Goal: Transaction & Acquisition: Purchase product/service

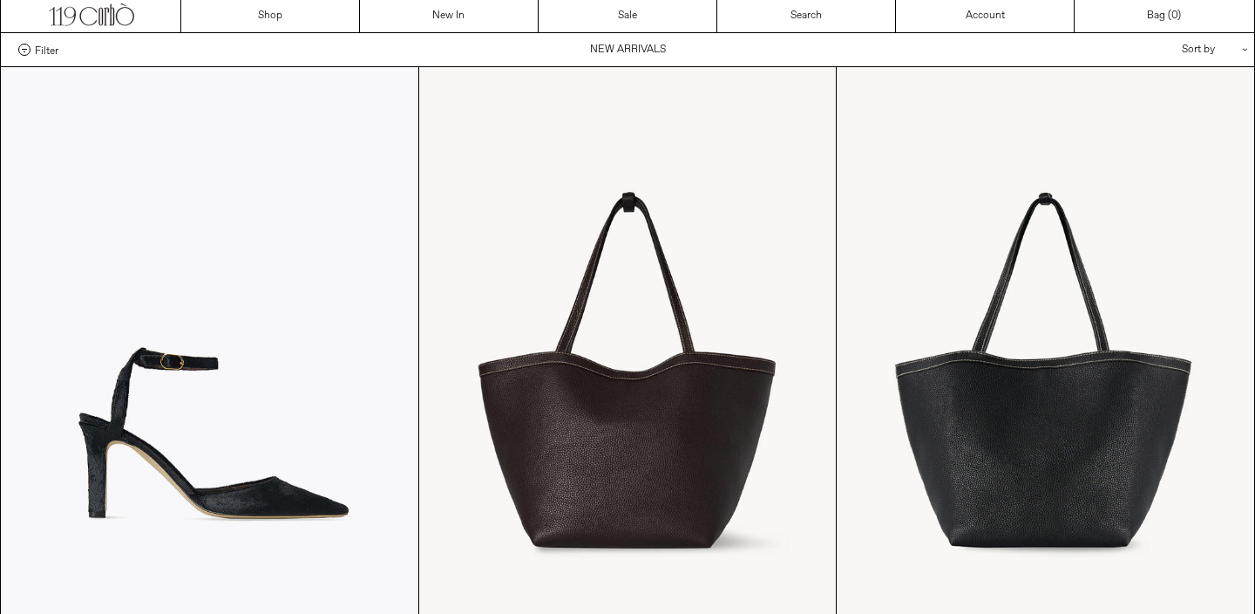
scroll to position [35, 0]
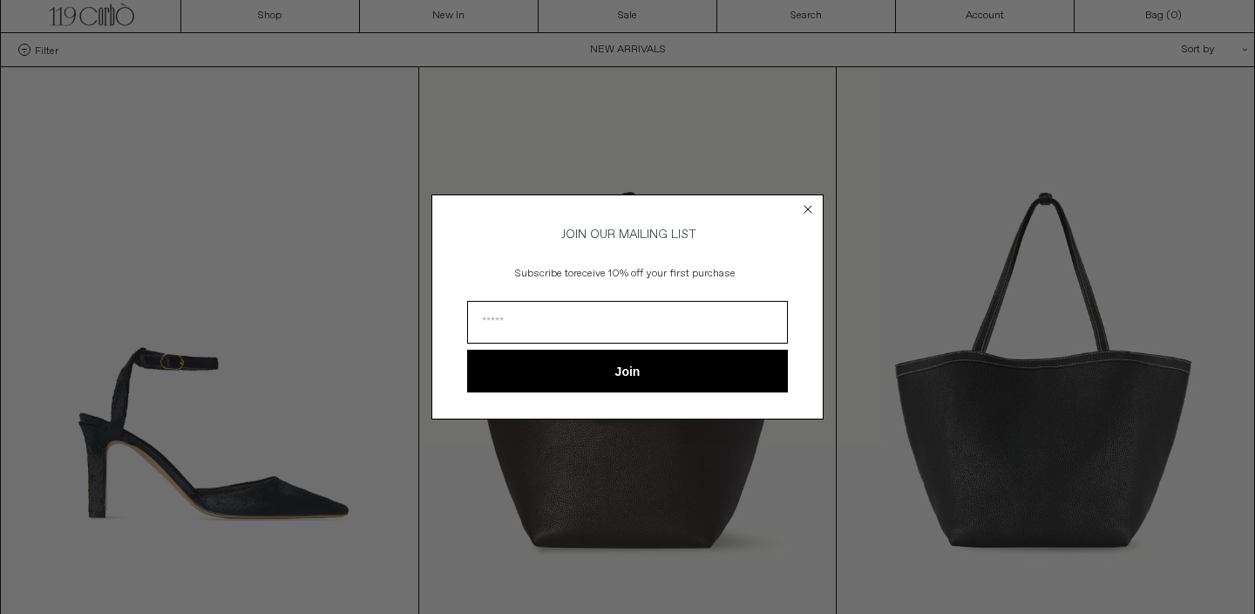
click at [910, 236] on div "Close dialog JOIN OUR MAILING LIST Subscribe to receive 10% off your first purc…" at bounding box center [627, 307] width 1255 height 614
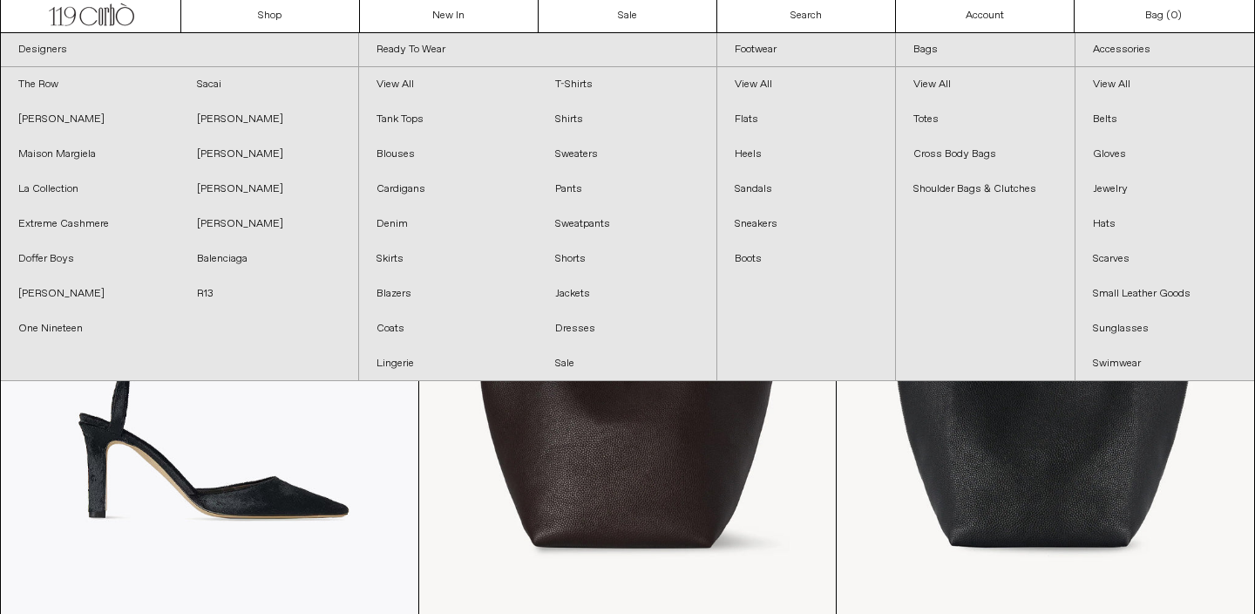
scroll to position [0, 0]
click at [1110, 355] on link "Swimwear" at bounding box center [1165, 363] width 179 height 35
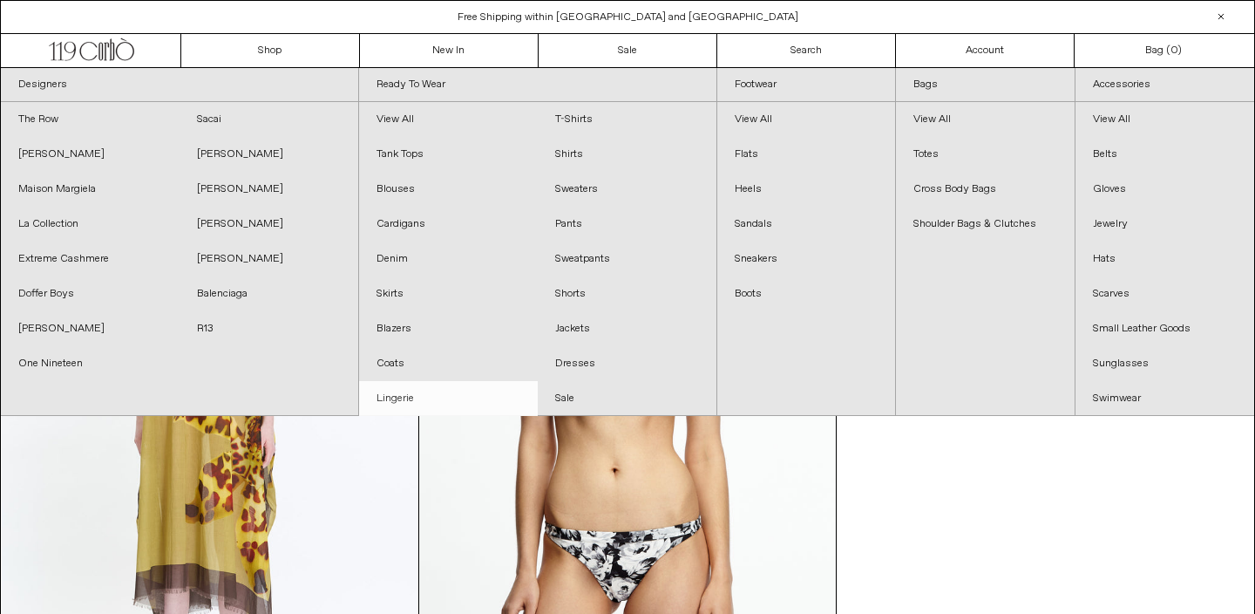
click at [473, 390] on link "Lingerie" at bounding box center [448, 398] width 179 height 35
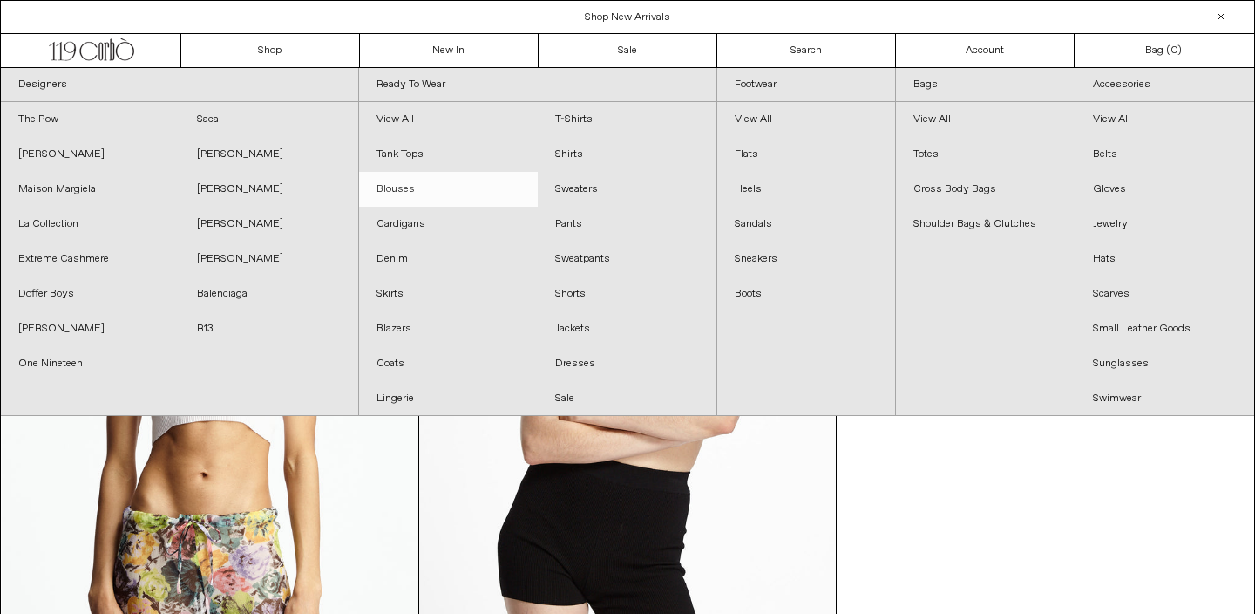
click at [414, 195] on link "Blouses" at bounding box center [448, 189] width 179 height 35
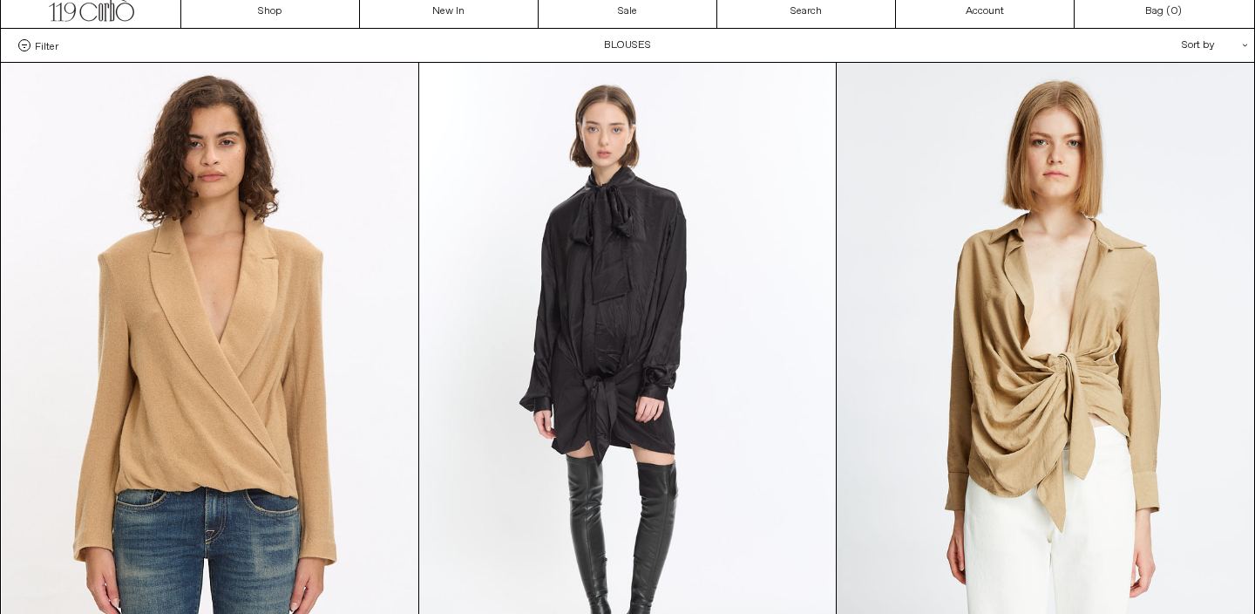
scroll to position [35, 0]
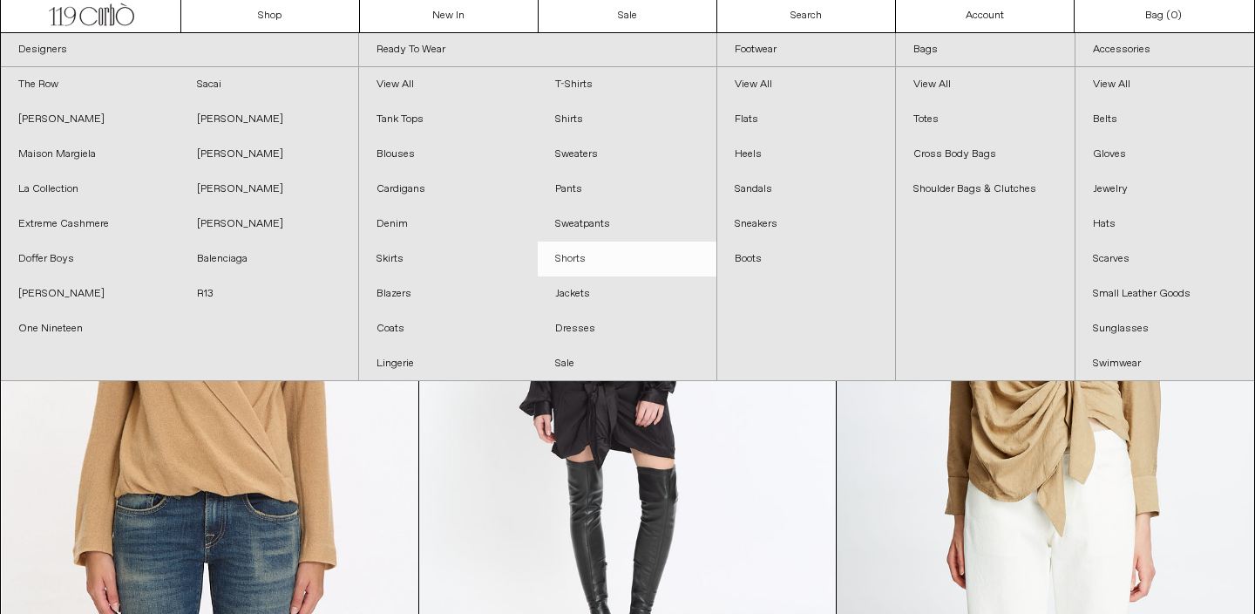
click at [596, 267] on link "Shorts" at bounding box center [627, 258] width 179 height 35
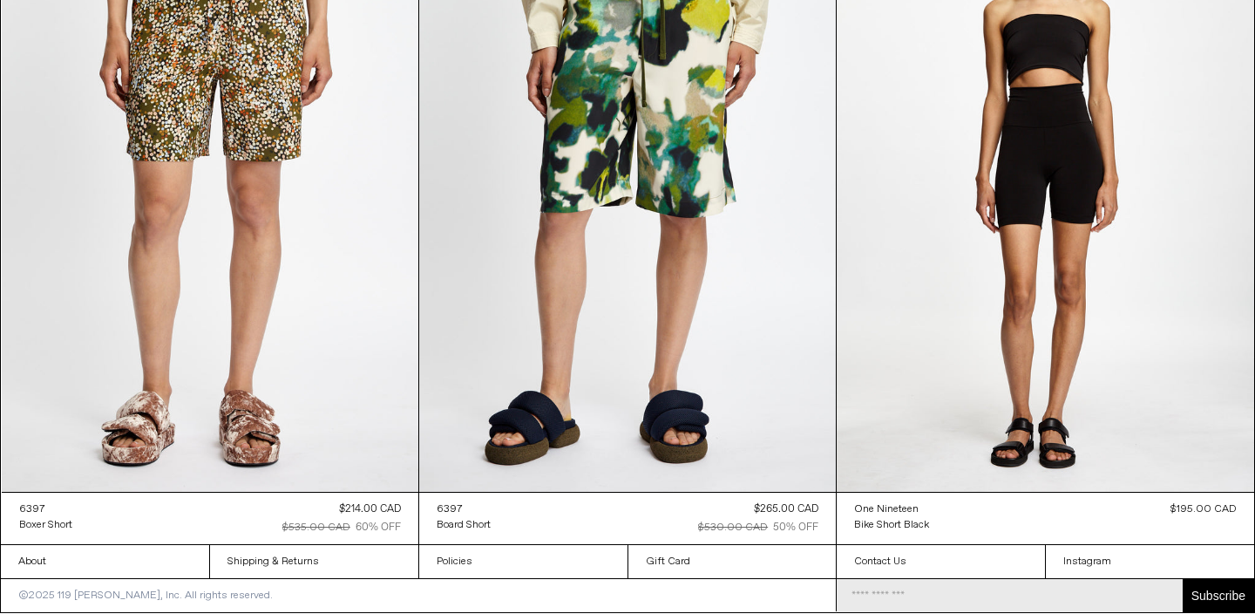
scroll to position [3472, 0]
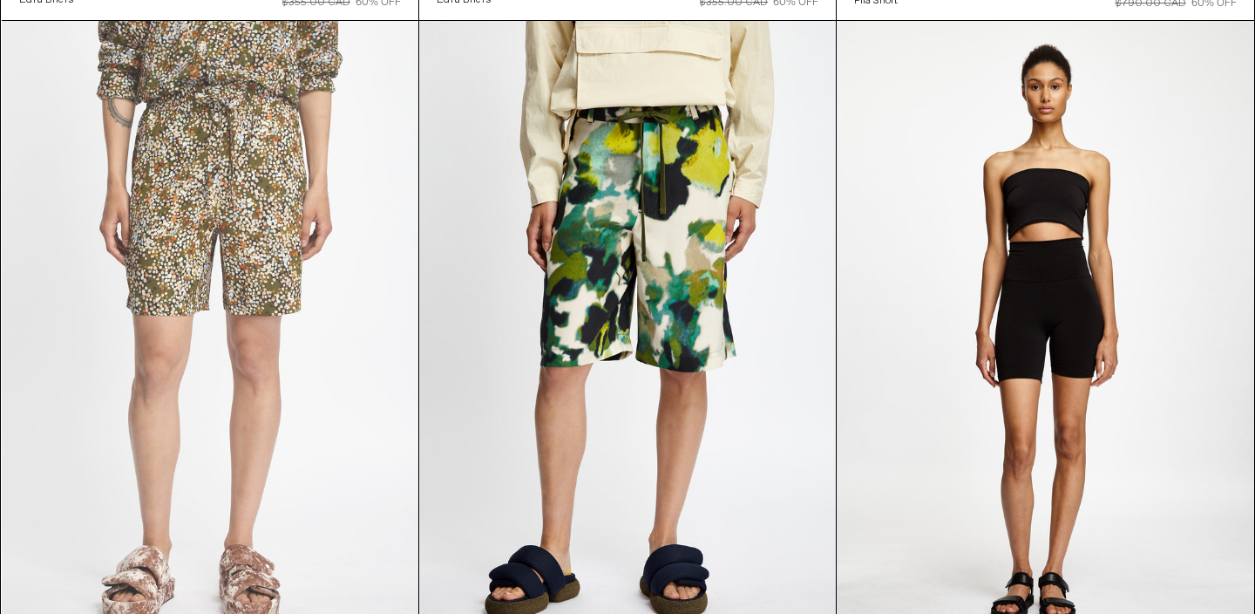
click at [352, 426] on at bounding box center [210, 333] width 417 height 625
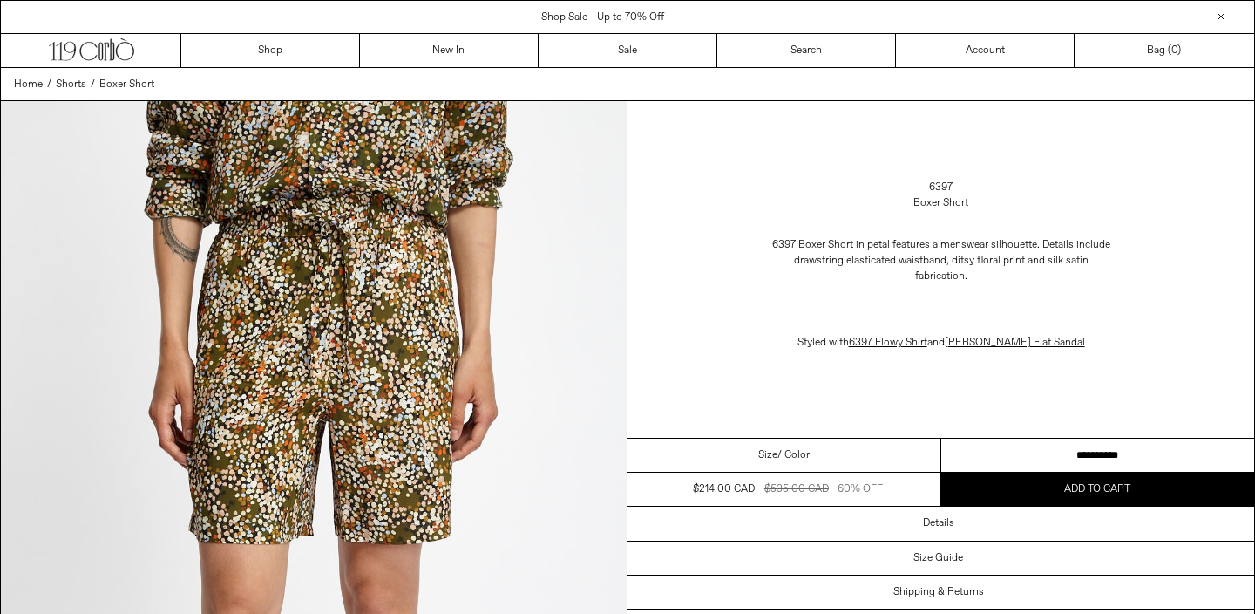
click at [968, 527] on div "Details" at bounding box center [941, 522] width 627 height 33
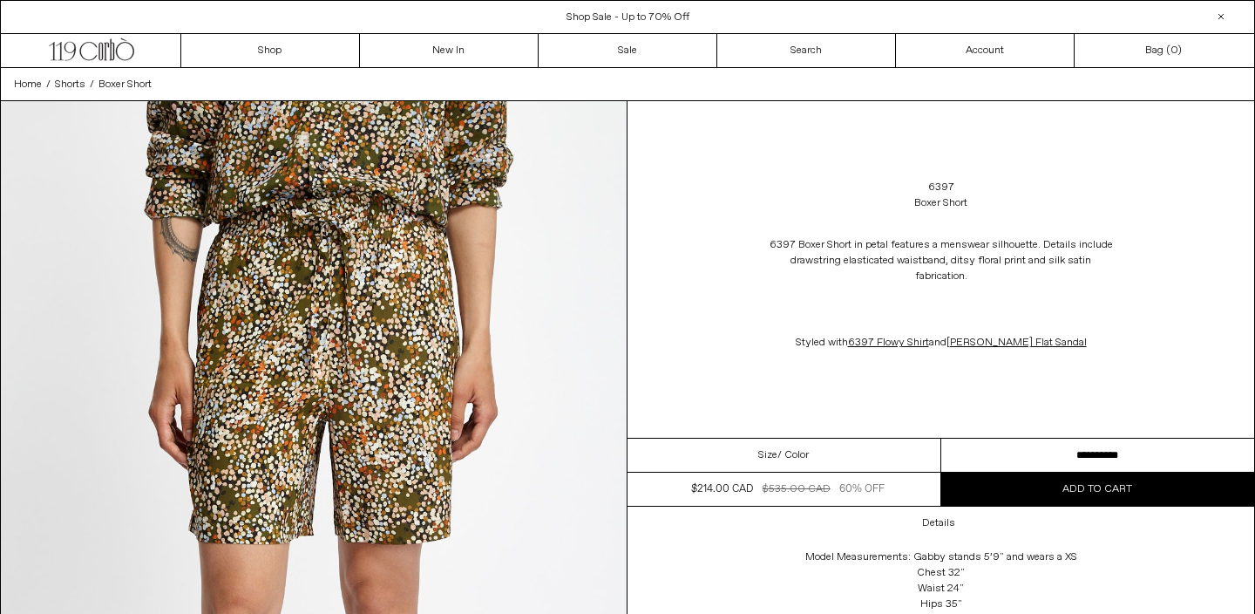
click at [1205, 292] on div "6397 Boxer Short in petal features a menswear silhouette. Details include draws…" at bounding box center [941, 294] width 627 height 148
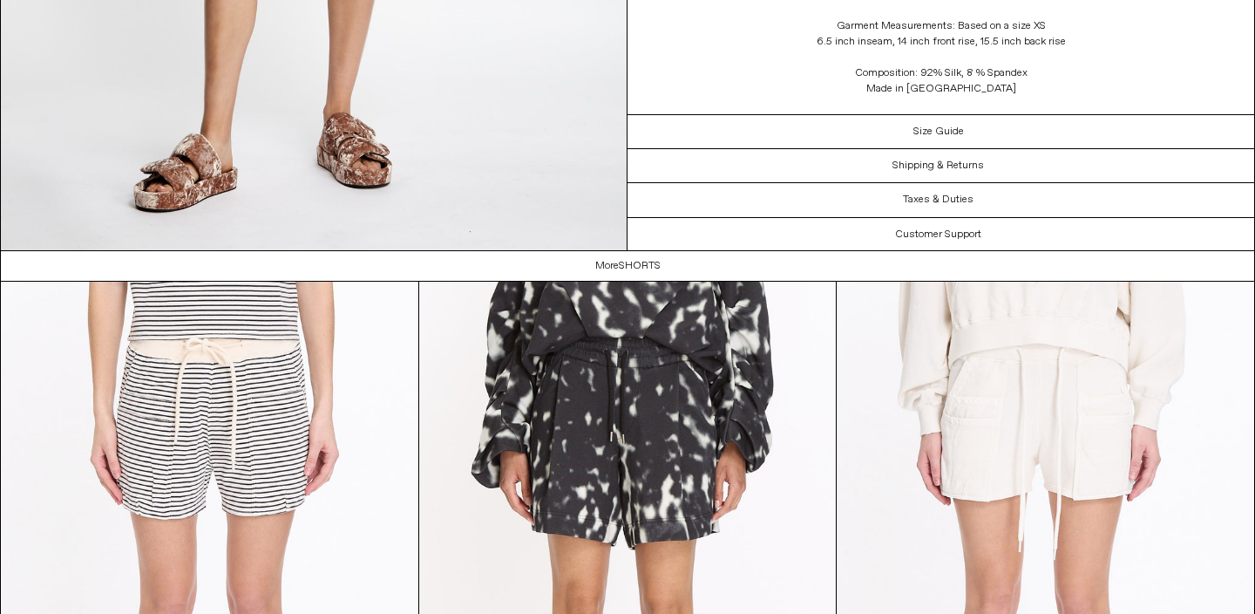
scroll to position [4961, 0]
